Goal: Transaction & Acquisition: Book appointment/travel/reservation

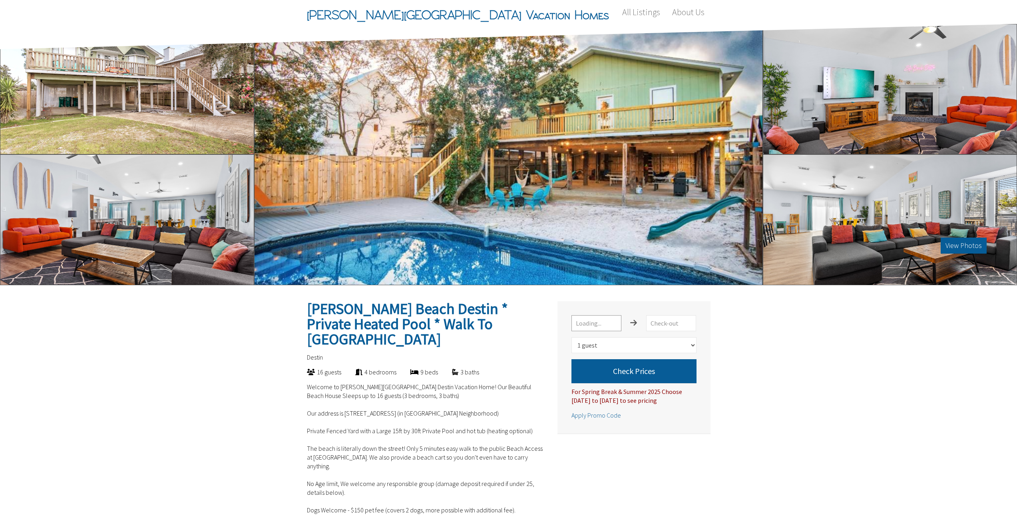
select select "1"
click at [600, 323] on input "text" at bounding box center [597, 323] width 50 height 16
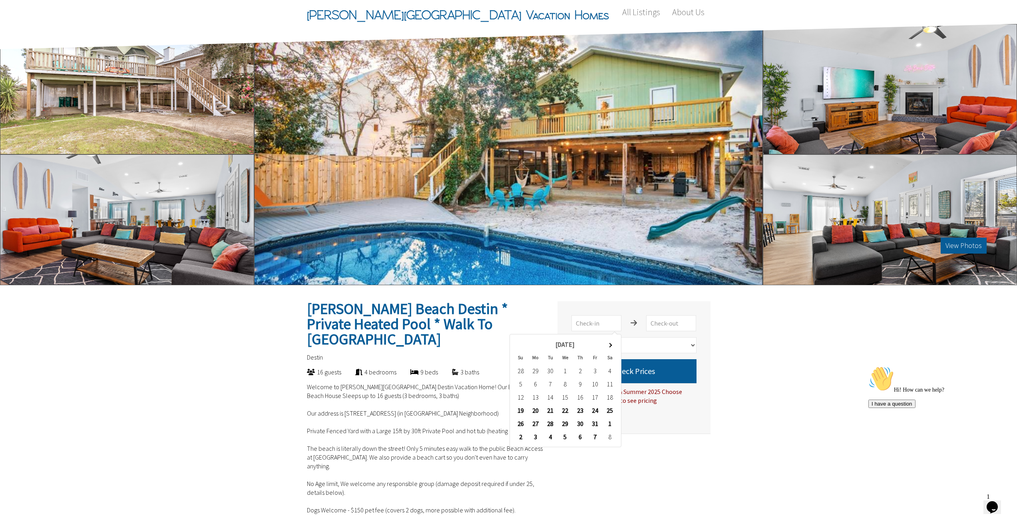
click at [536, 385] on td "6" at bounding box center [535, 383] width 15 height 13
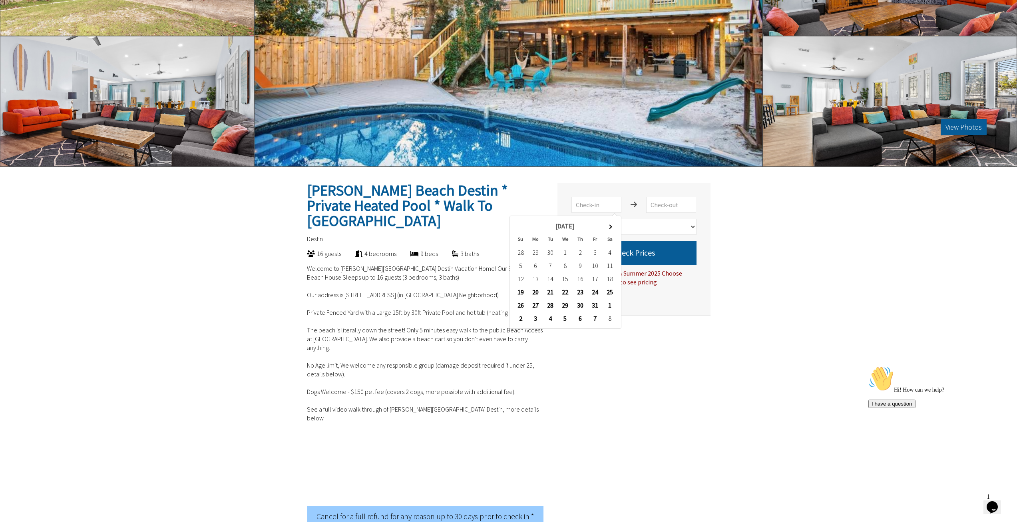
scroll to position [120, 0]
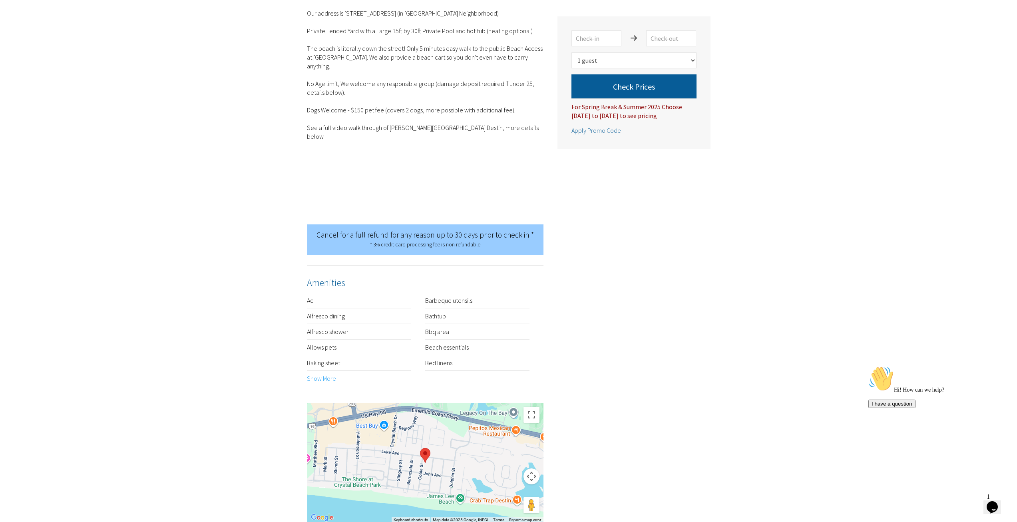
scroll to position [440, 0]
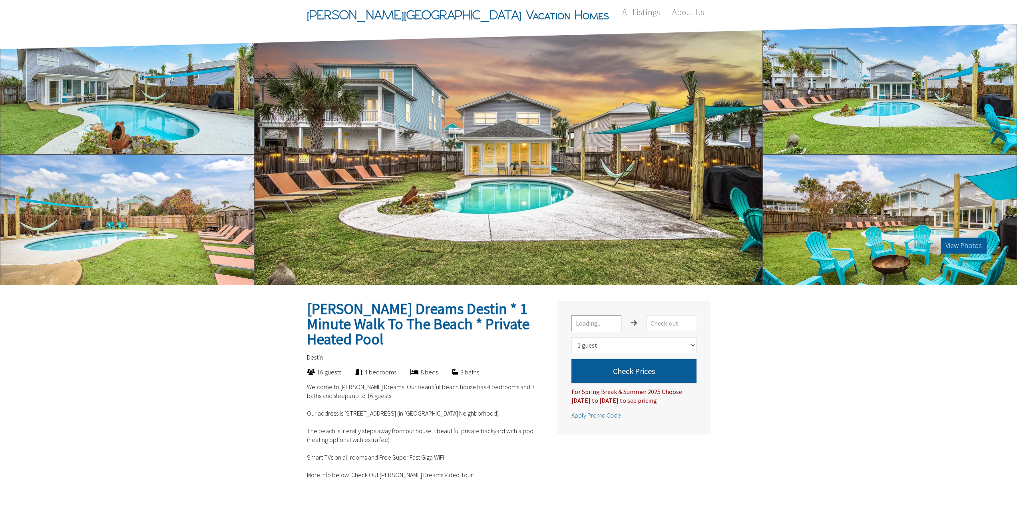
select select "1"
click at [599, 322] on input "text" at bounding box center [597, 323] width 50 height 16
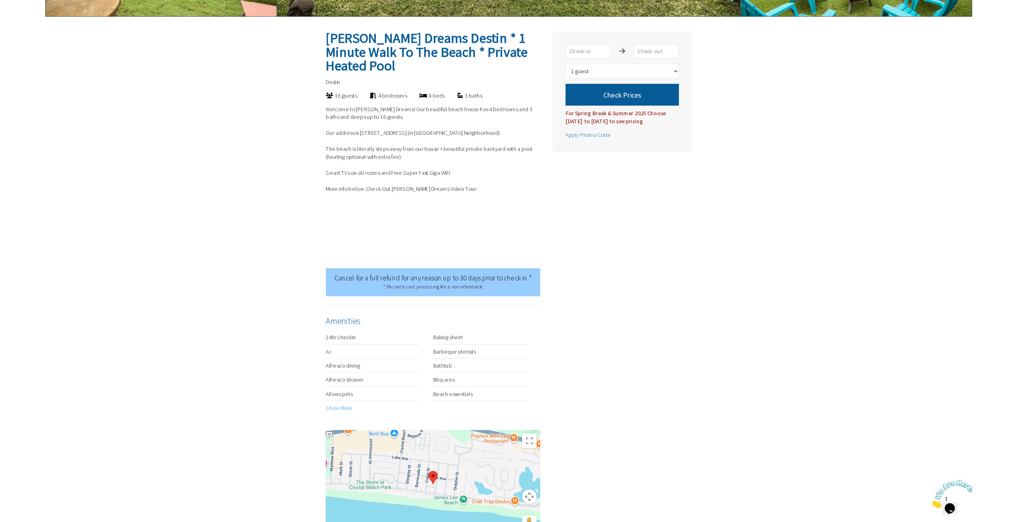
scroll to position [280, 0]
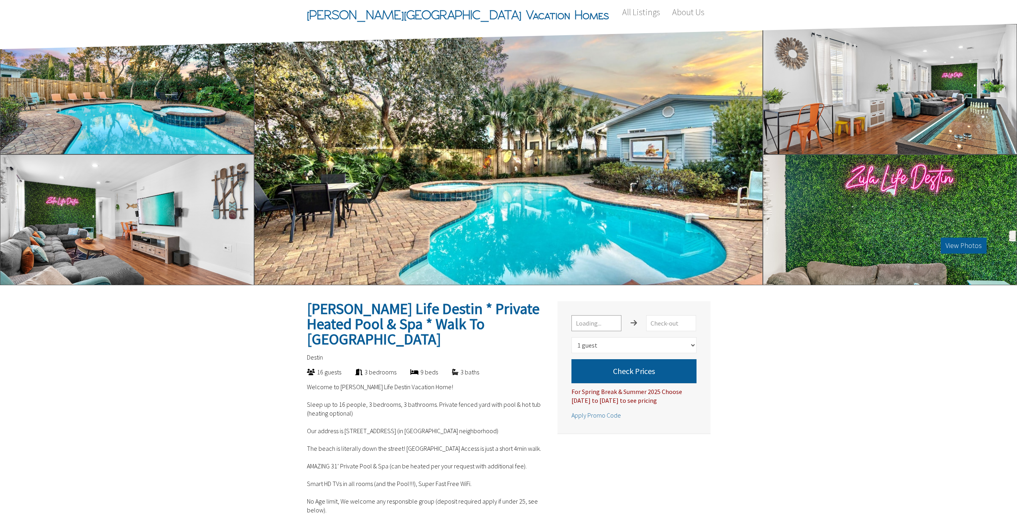
select select "1"
click at [595, 325] on input "text" at bounding box center [597, 323] width 50 height 16
click at [961, 239] on button "View Photos" at bounding box center [964, 245] width 46 height 16
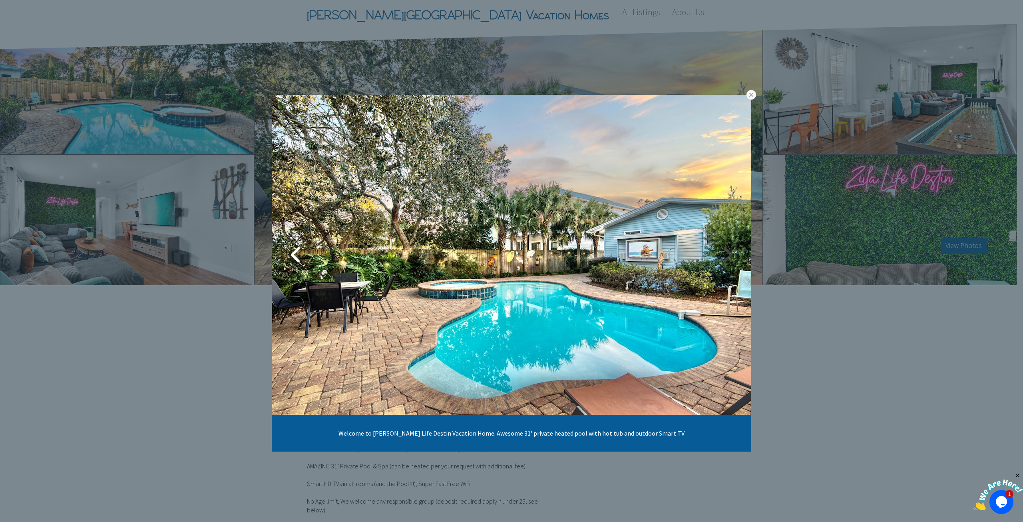
click at [732, 257] on link at bounding box center [728, 255] width 20 height 20
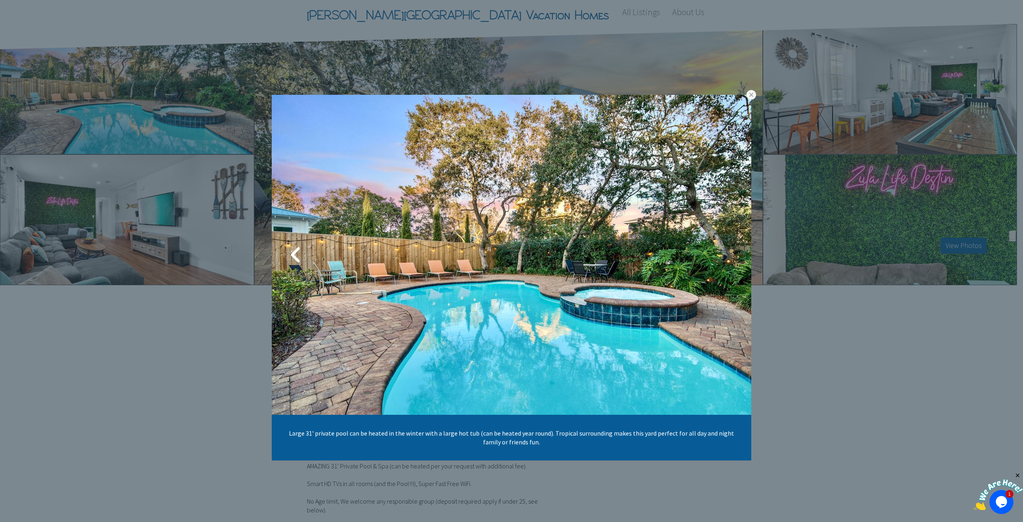
click at [732, 257] on link at bounding box center [728, 255] width 20 height 20
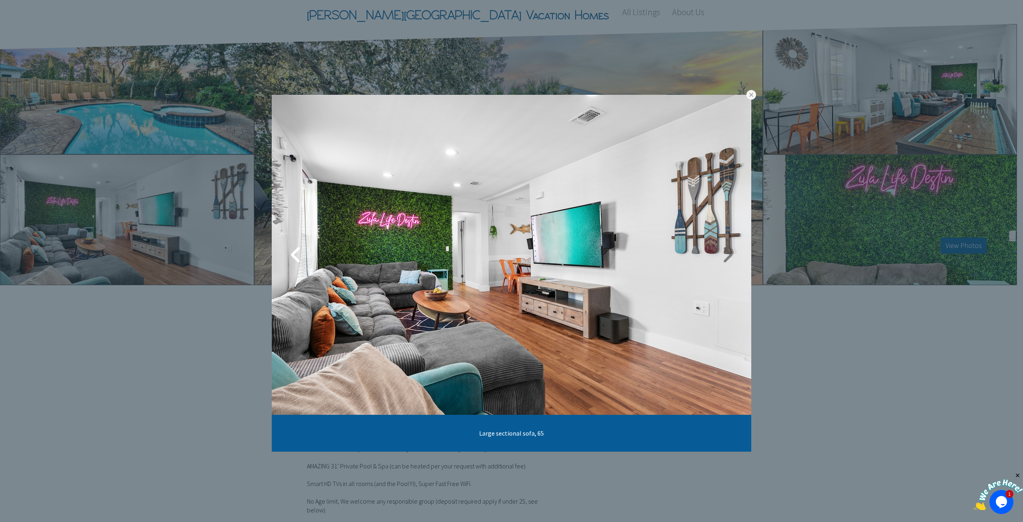
click at [732, 257] on link at bounding box center [728, 255] width 20 height 20
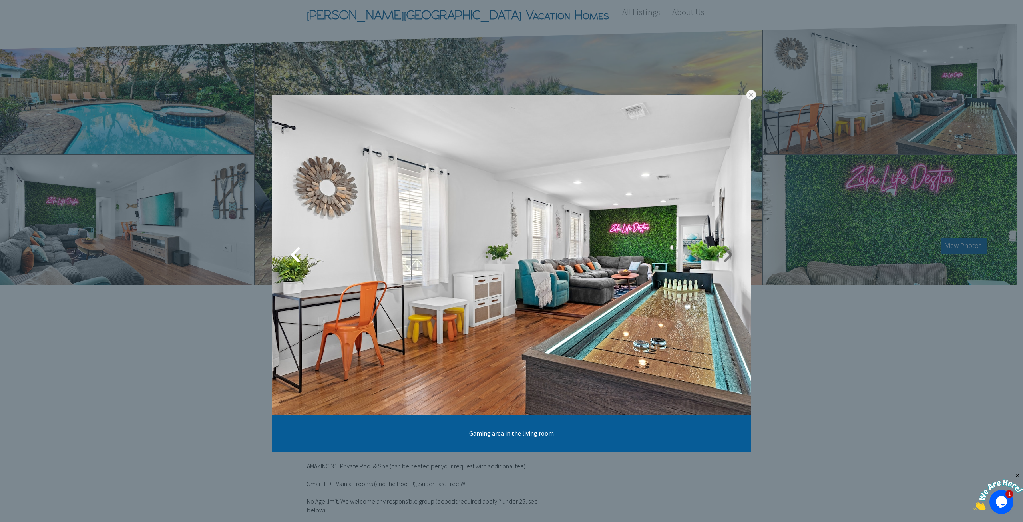
click at [732, 257] on link at bounding box center [728, 255] width 20 height 20
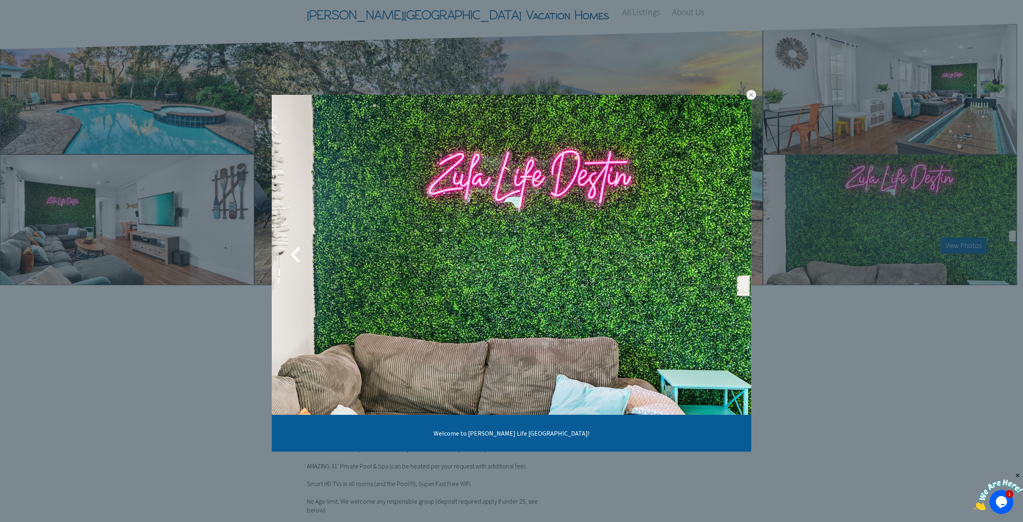
click at [732, 257] on link at bounding box center [728, 255] width 20 height 20
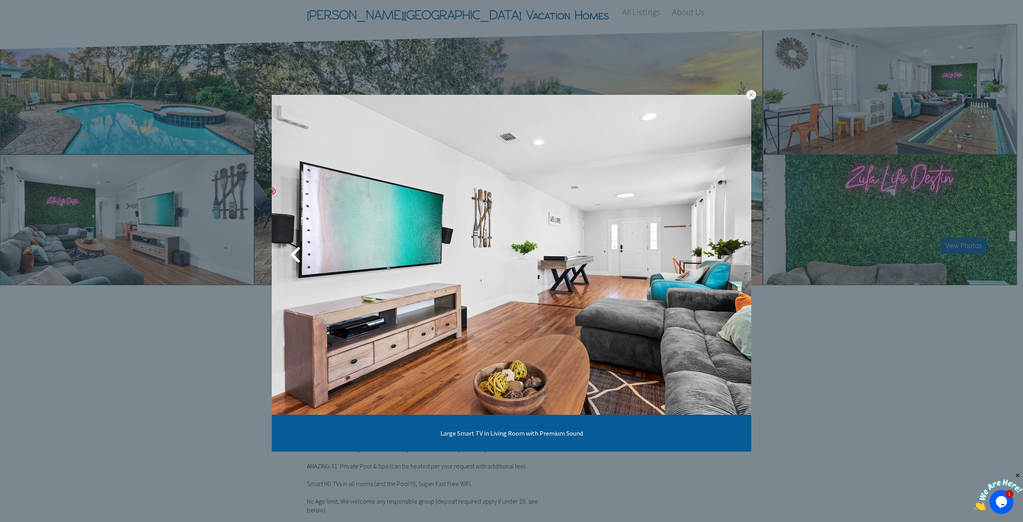
click at [732, 257] on link at bounding box center [728, 255] width 20 height 20
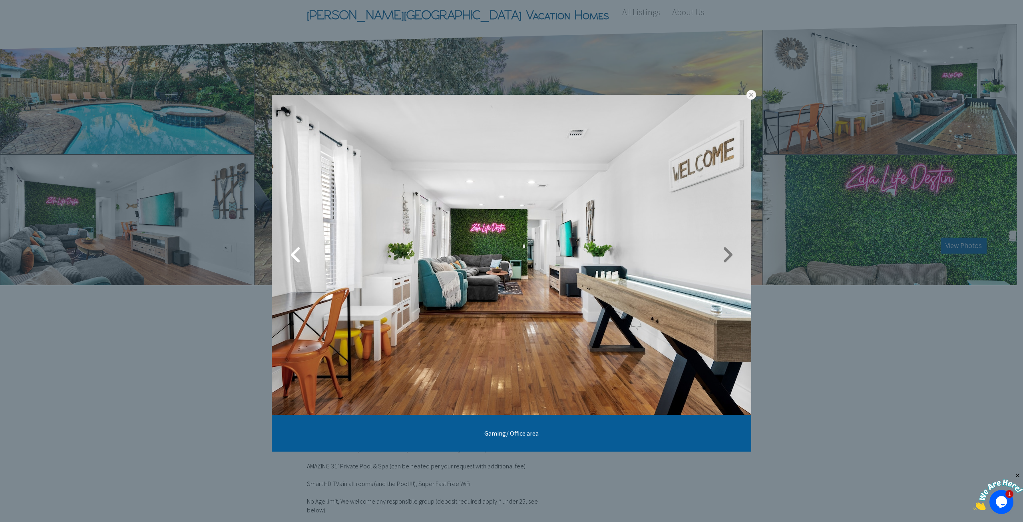
click at [732, 257] on link at bounding box center [728, 255] width 20 height 20
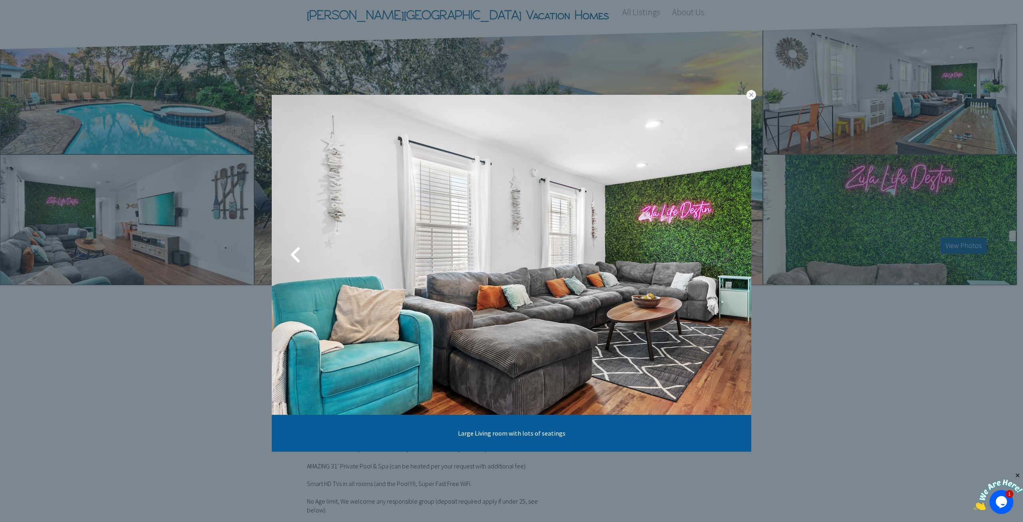
click at [732, 257] on link at bounding box center [728, 255] width 20 height 20
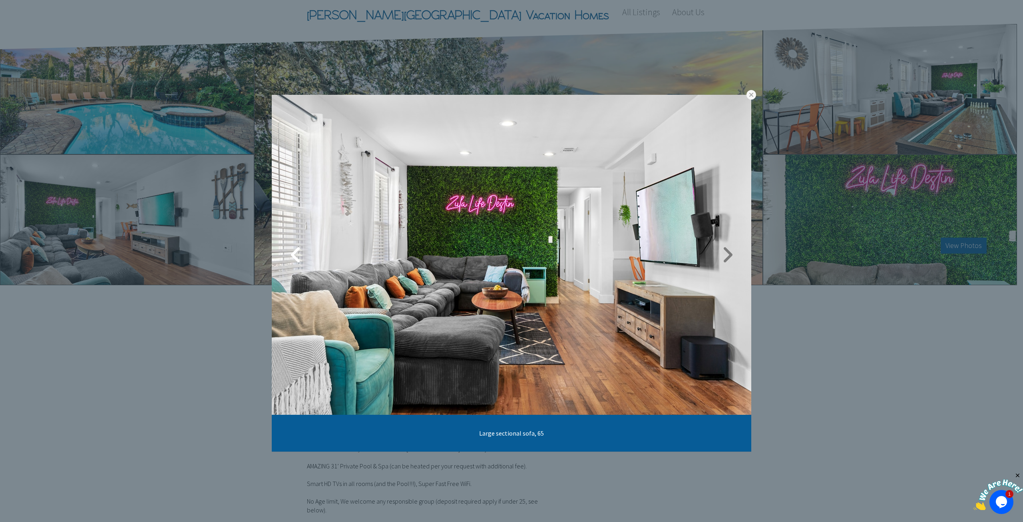
click at [732, 257] on link at bounding box center [728, 255] width 20 height 20
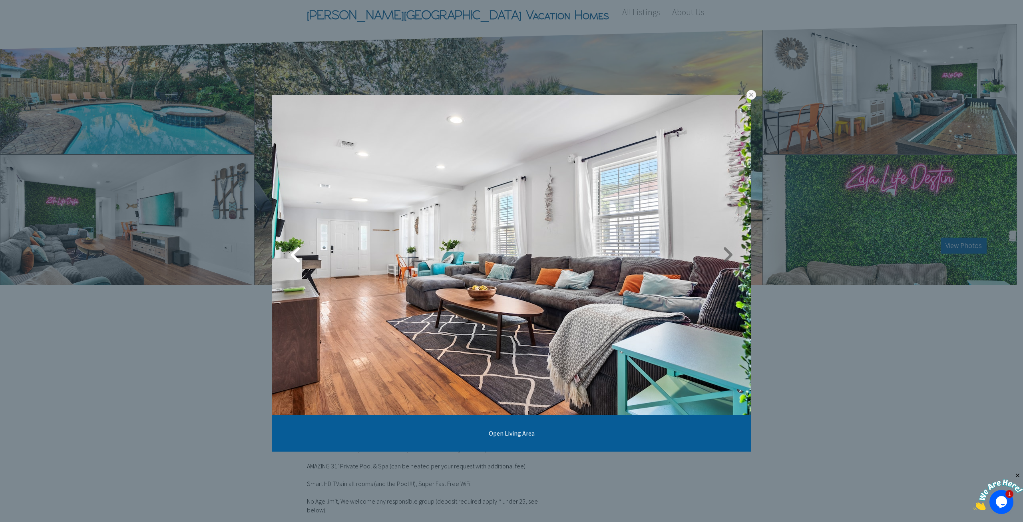
click at [732, 257] on link at bounding box center [728, 255] width 20 height 20
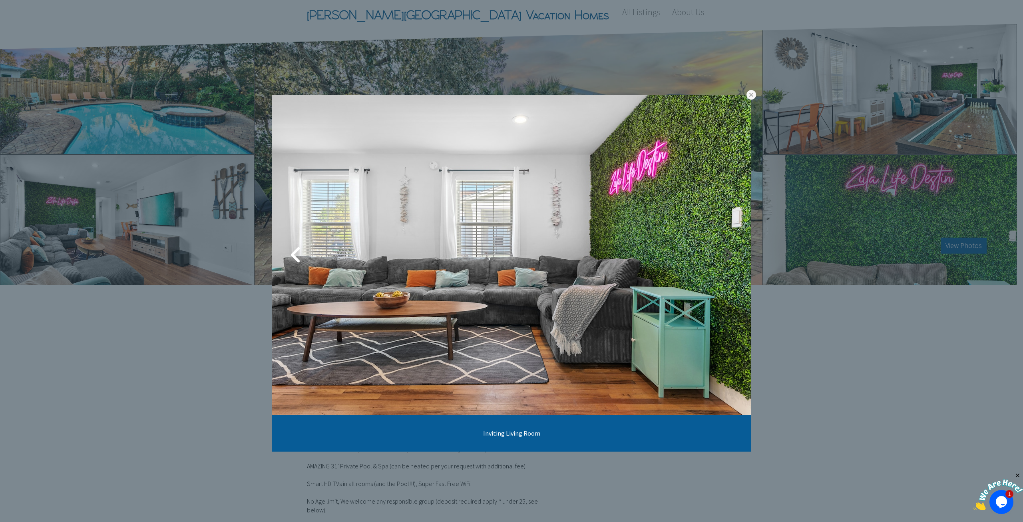
click at [732, 257] on link at bounding box center [728, 255] width 20 height 20
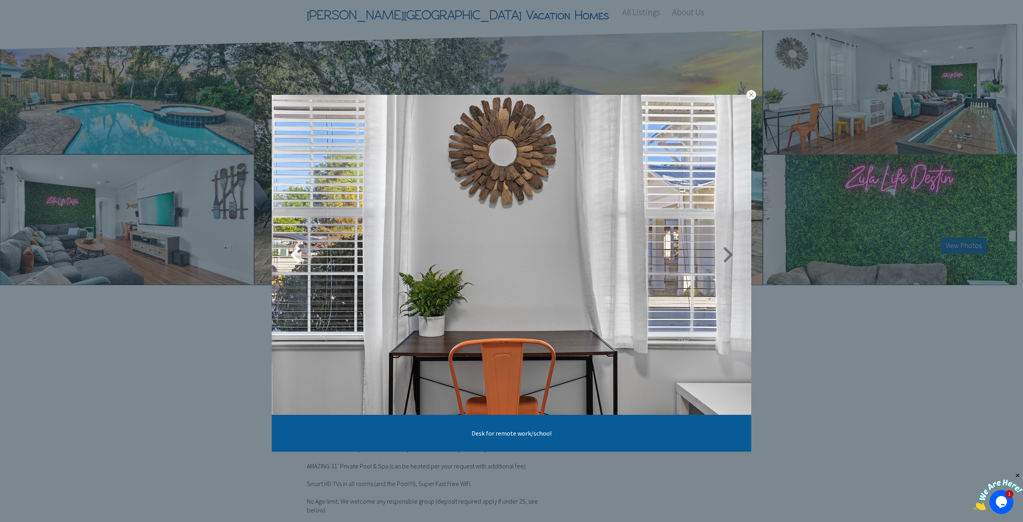
click at [732, 257] on link at bounding box center [728, 255] width 20 height 20
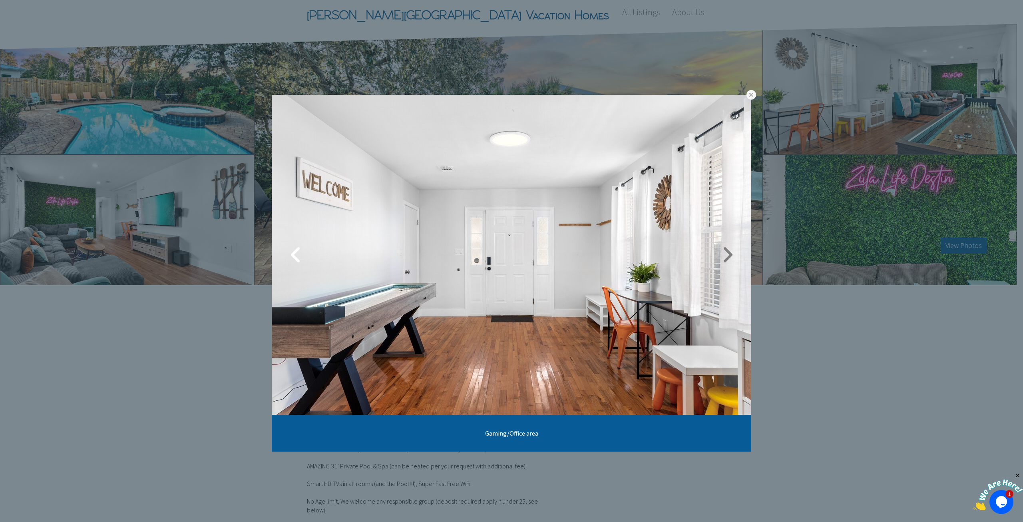
click at [732, 257] on link at bounding box center [728, 255] width 20 height 20
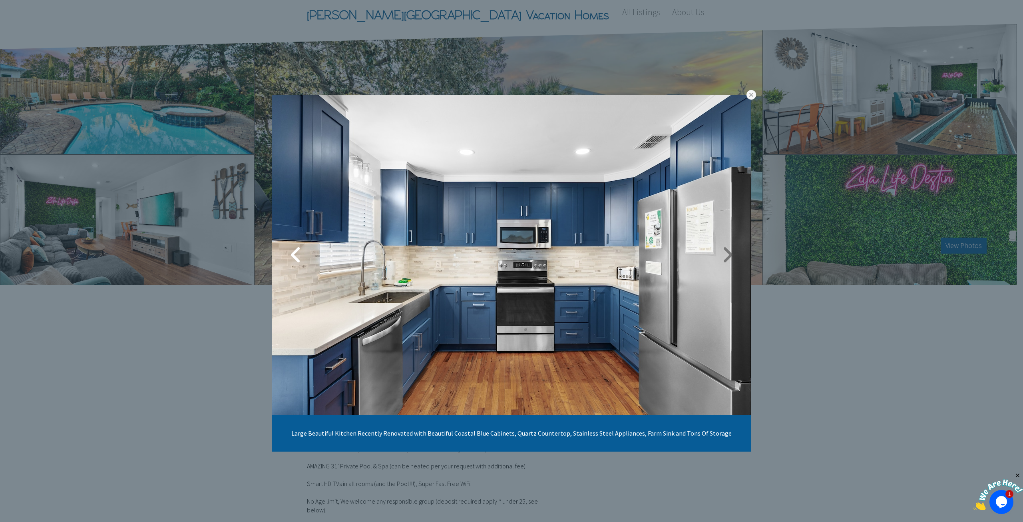
click at [732, 257] on link at bounding box center [728, 255] width 20 height 20
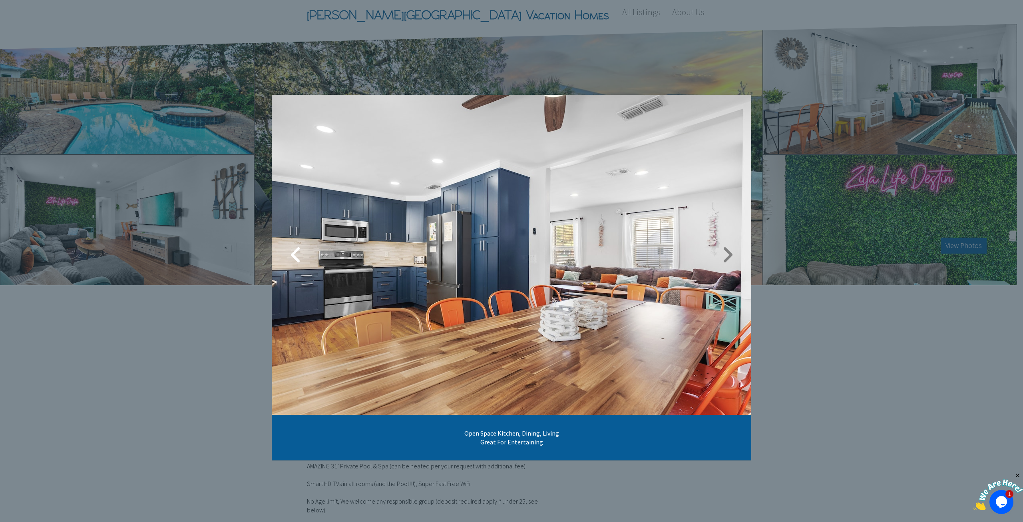
click at [732, 257] on link at bounding box center [728, 255] width 20 height 20
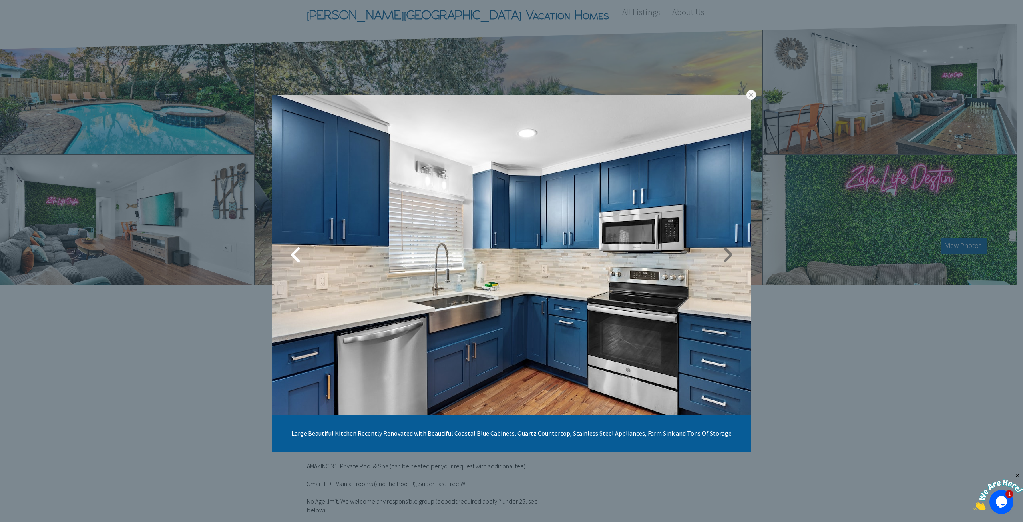
click at [732, 257] on link at bounding box center [728, 255] width 20 height 20
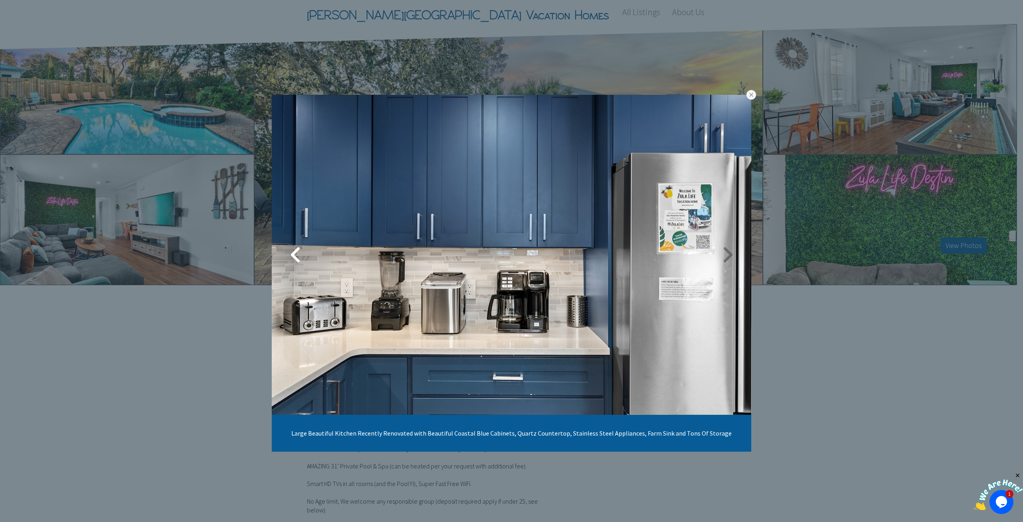
click at [732, 257] on link at bounding box center [728, 255] width 20 height 20
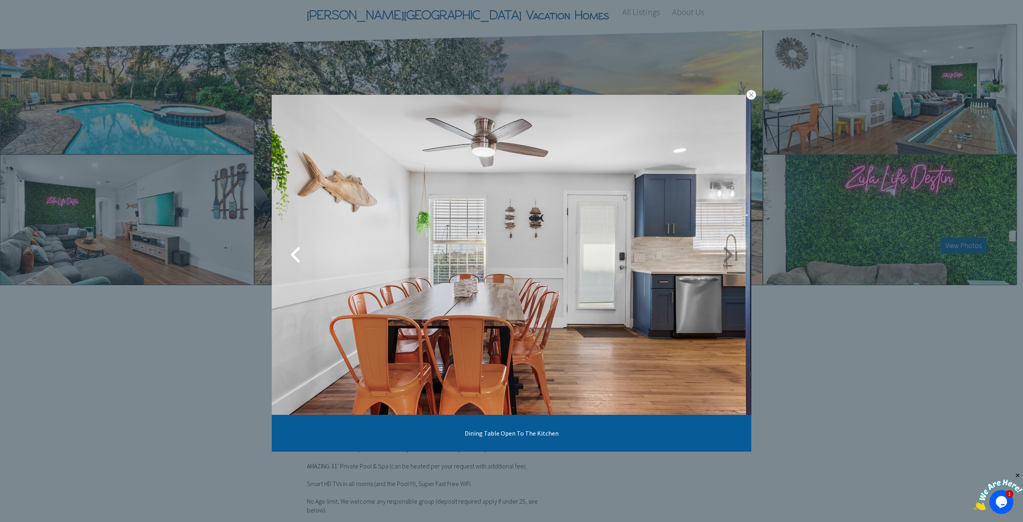
click at [732, 257] on link at bounding box center [728, 255] width 20 height 20
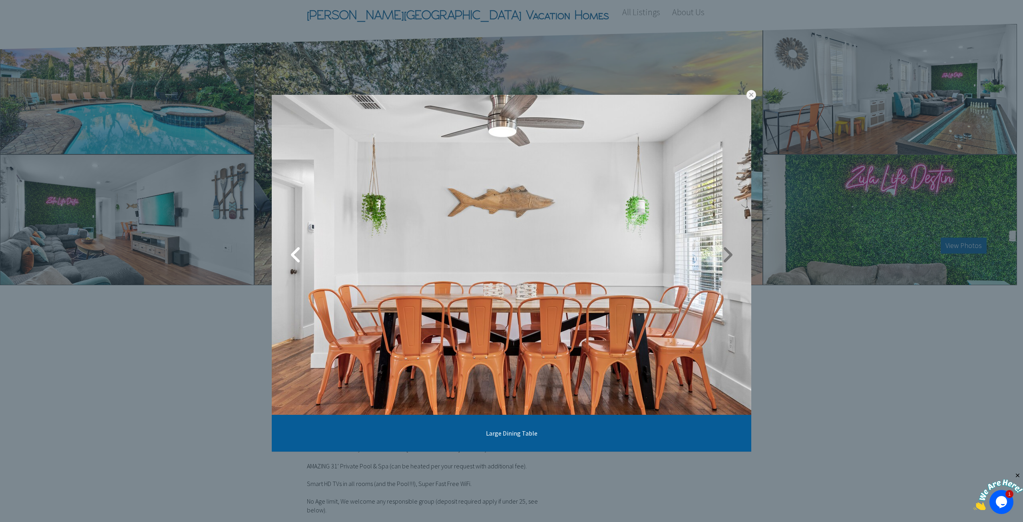
click at [732, 257] on link at bounding box center [728, 255] width 20 height 20
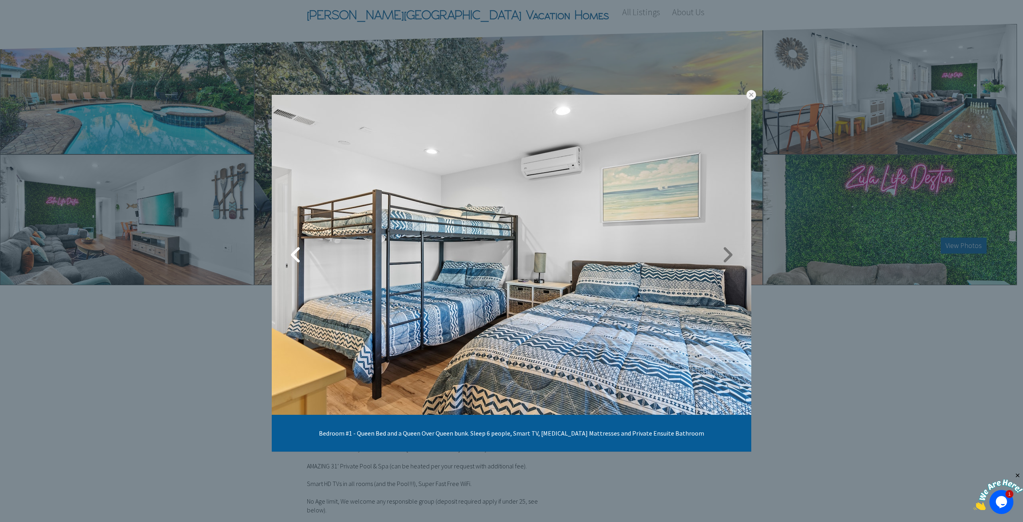
click at [732, 257] on link at bounding box center [728, 255] width 20 height 20
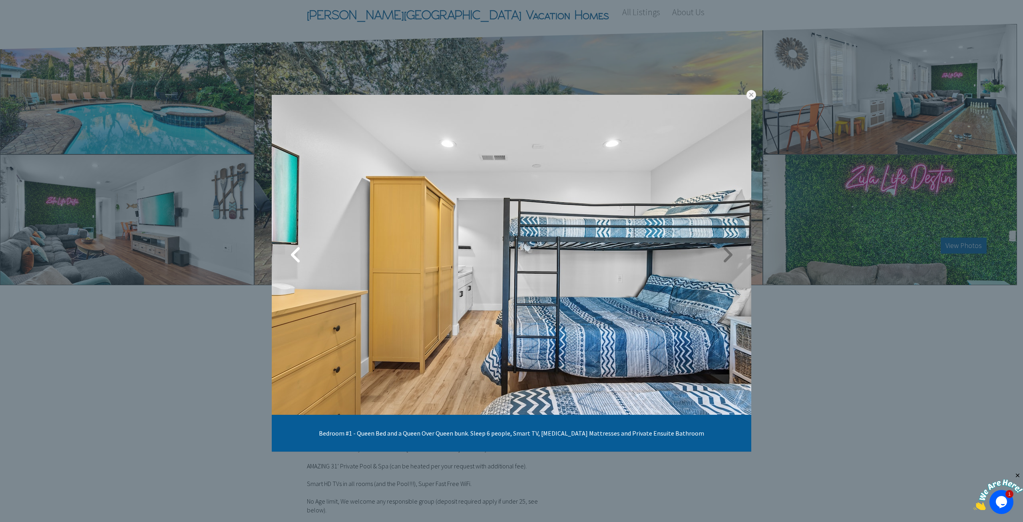
click at [732, 257] on link at bounding box center [728, 255] width 20 height 20
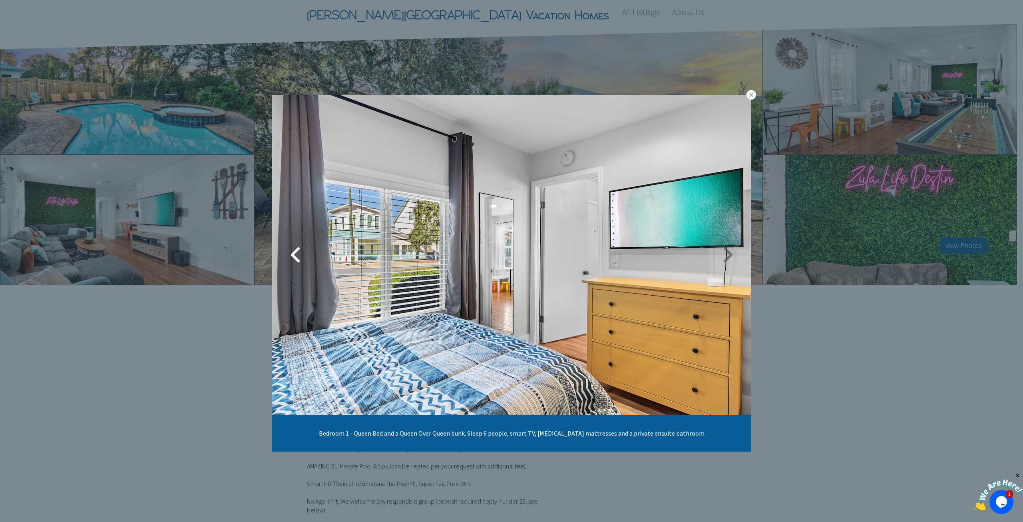
click at [732, 257] on link at bounding box center [728, 255] width 20 height 20
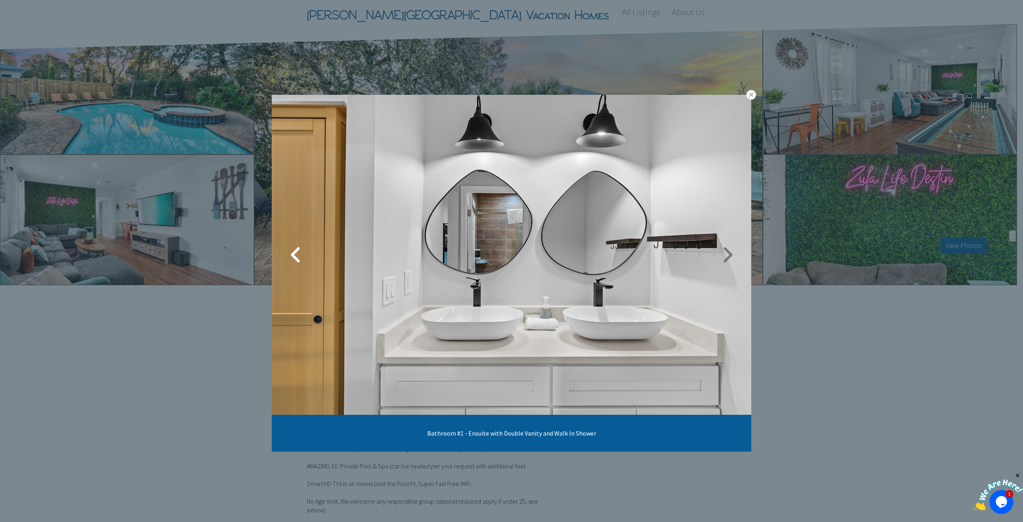
click at [732, 257] on link at bounding box center [728, 255] width 20 height 20
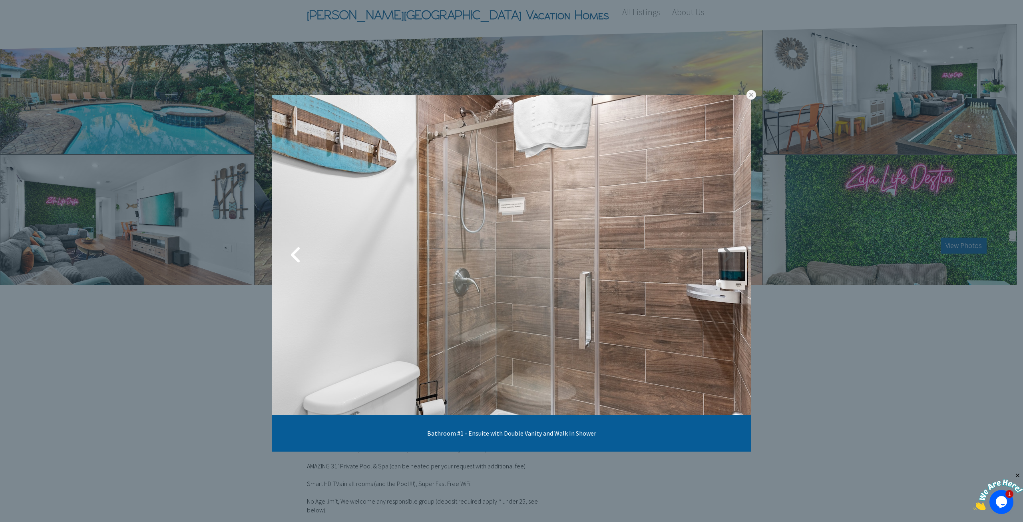
click at [732, 257] on link at bounding box center [728, 255] width 20 height 20
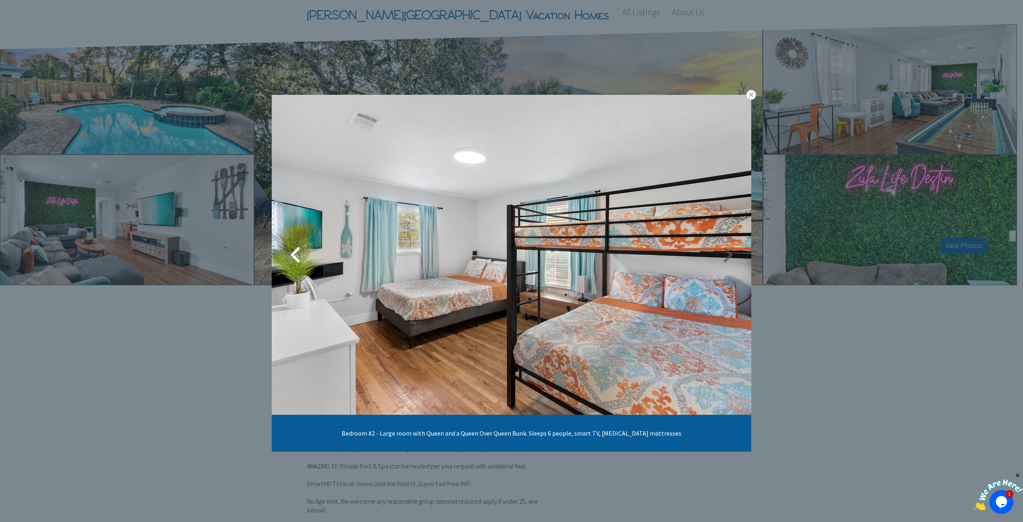
click at [732, 257] on link at bounding box center [728, 255] width 20 height 20
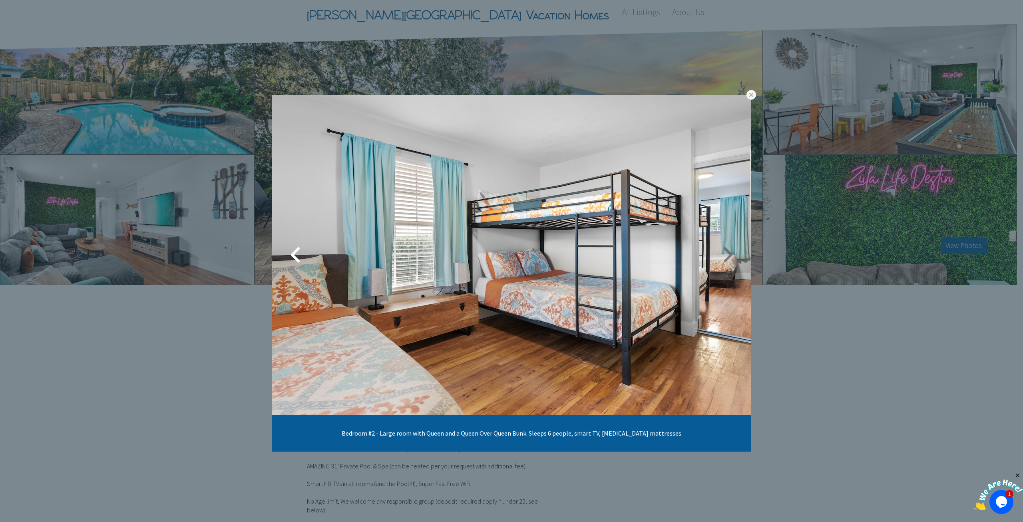
click at [732, 257] on link at bounding box center [728, 255] width 20 height 20
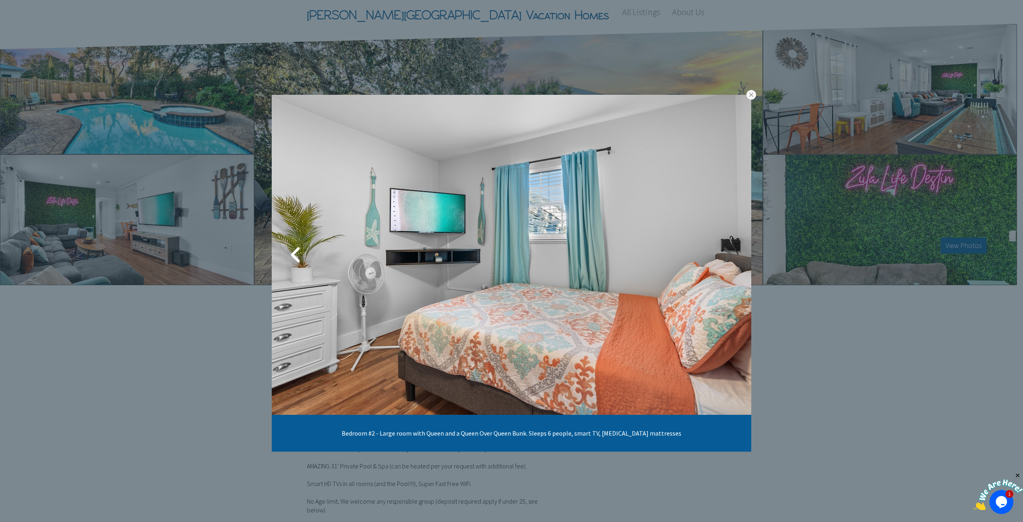
click at [732, 257] on link at bounding box center [728, 255] width 20 height 20
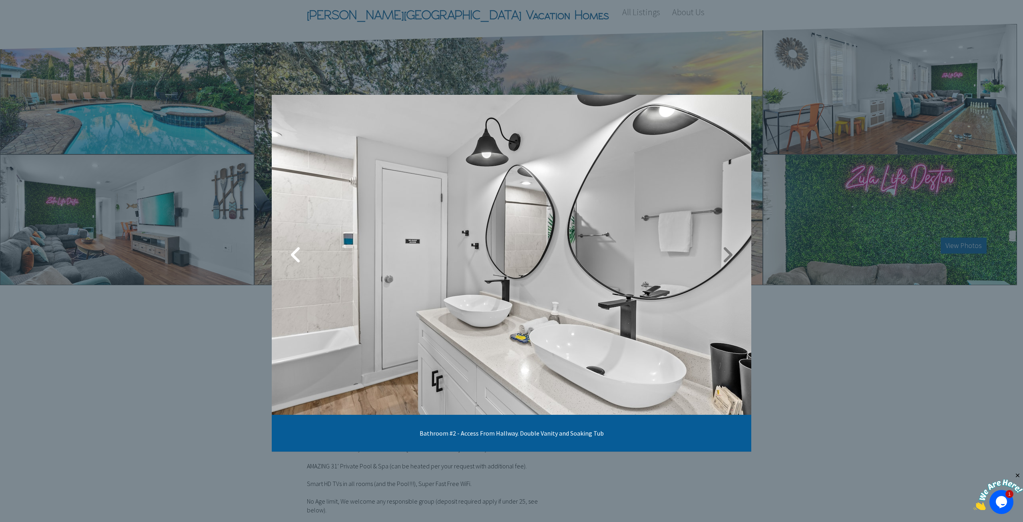
click at [732, 257] on link at bounding box center [728, 255] width 20 height 20
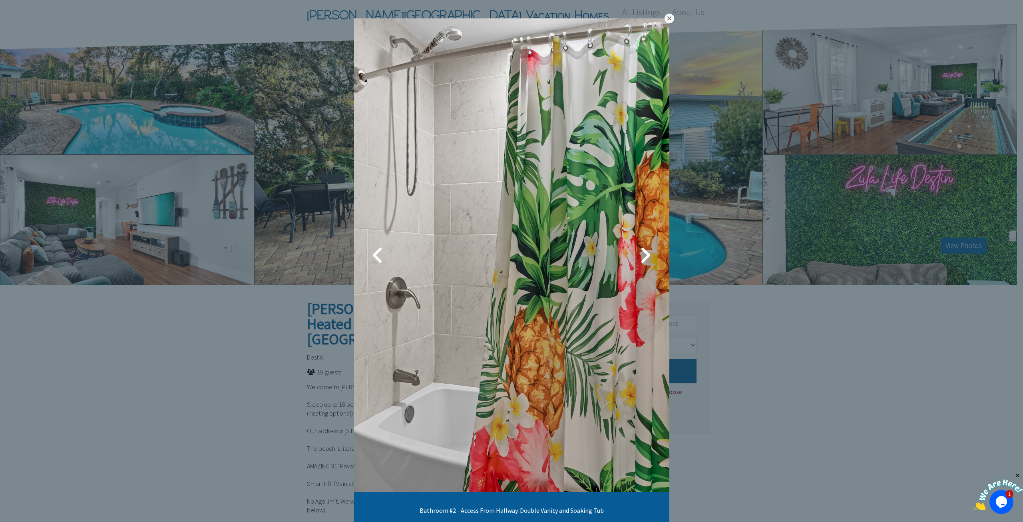
click at [667, 17] on link at bounding box center [670, 19] width 10 height 10
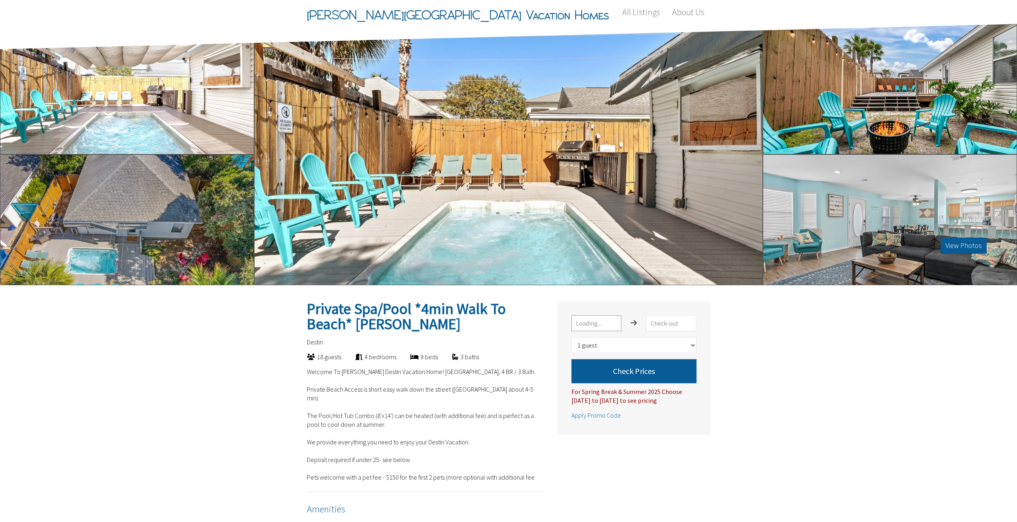
select select "1"
click at [602, 329] on input "text" at bounding box center [597, 323] width 50 height 16
type input "10/6/2025"
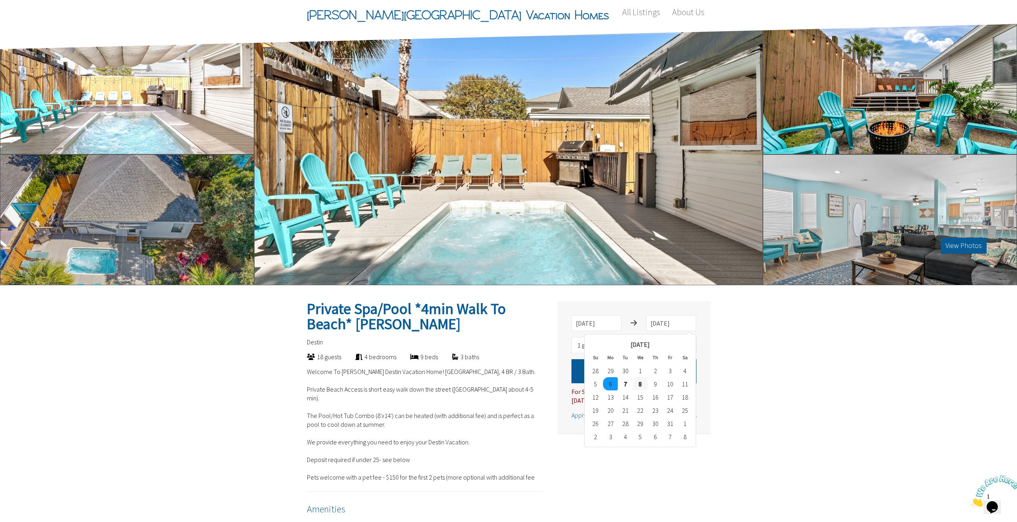
type input "10/8/2025"
click at [690, 343] on select "Select number of guests 1 guest 2 guests 3 guests 4 guests 5 guests 6 guests 7 …" at bounding box center [634, 345] width 125 height 16
select select "5"
click at [572, 337] on select "Select number of guests 1 guest 2 guests 3 guests 4 guests 5 guests 6 guests 7 …" at bounding box center [634, 345] width 125 height 16
click at [675, 377] on button "Check Prices" at bounding box center [634, 371] width 125 height 24
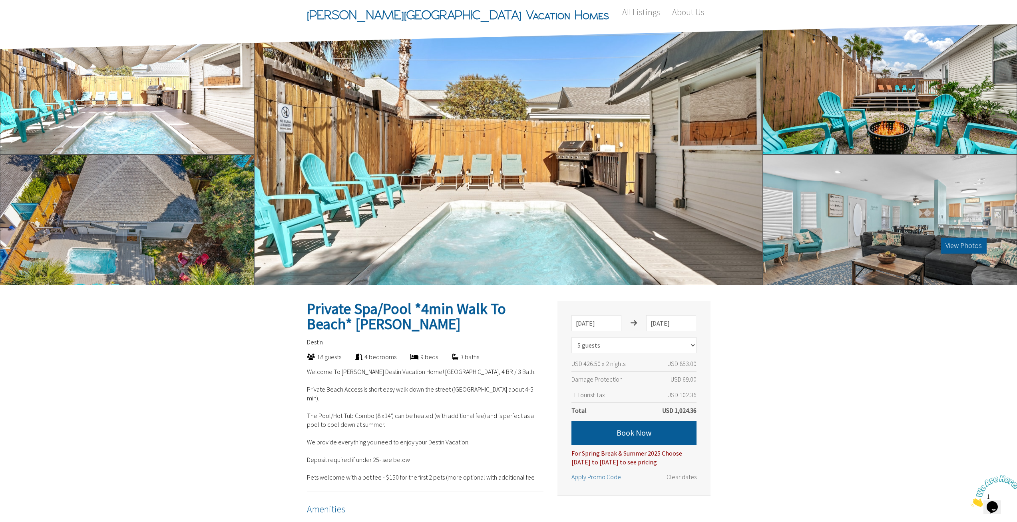
click at [450, 176] on div "View Photos" at bounding box center [508, 154] width 509 height 261
